Goal: Go to known website: Access a specific website the user already knows

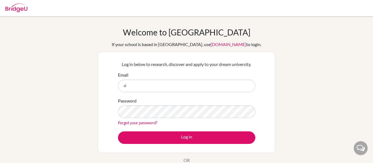
type input "[EMAIL_ADDRESS][DOMAIN_NAME]"
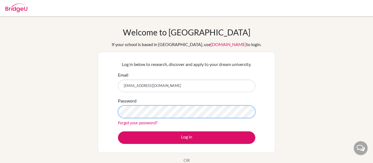
click at [118, 132] on button "Log in" at bounding box center [186, 138] width 137 height 13
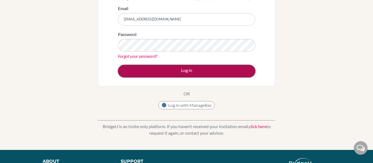
click at [236, 69] on button "Log in" at bounding box center [186, 71] width 137 height 13
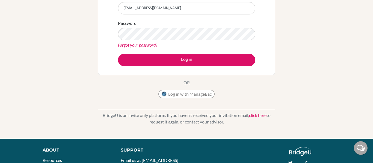
scroll to position [78, 0]
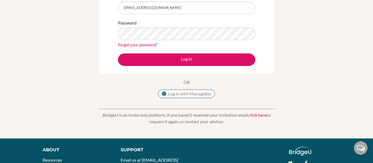
click at [198, 91] on button "Log in with ManageBac" at bounding box center [187, 94] width 56 height 8
click at [195, 91] on button "Log in with ManageBac" at bounding box center [187, 94] width 56 height 8
